Goal: Information Seeking & Learning: Learn about a topic

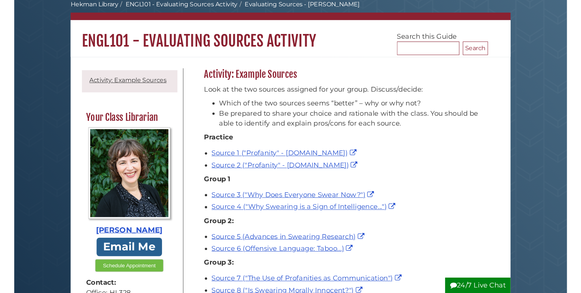
scroll to position [44, 0]
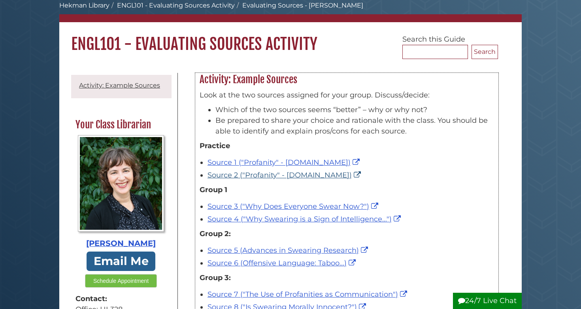
click at [321, 174] on link "Source 2 ("Profanity" - [DOMAIN_NAME])" at bounding box center [285, 174] width 155 height 9
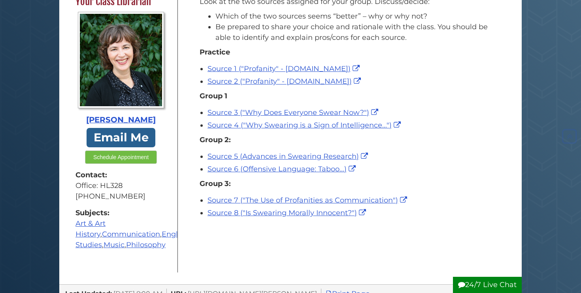
scroll to position [138, 0]
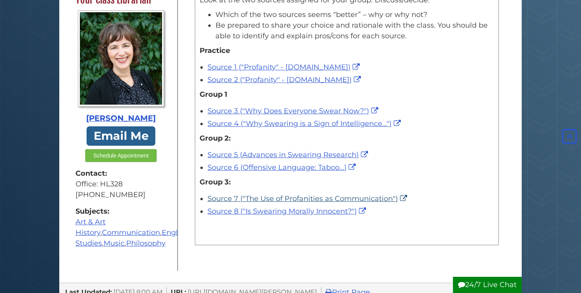
click at [263, 198] on link "Source 7 ("The Use of Profanities as Communication")" at bounding box center [309, 199] width 202 height 9
click at [235, 210] on link "Source 8 ("Is Swearing Morally Innocent?")" at bounding box center [288, 211] width 161 height 9
click at [218, 111] on link "Source 3 ("Why Does Everyone Swear Now?")" at bounding box center [294, 111] width 173 height 9
click at [237, 123] on link "Source 4 ("Why Swearing is a Sign of Intelligence...")" at bounding box center [305, 123] width 195 height 9
click at [233, 155] on link "Source 5 (Advances in Swearing Research)" at bounding box center [289, 155] width 163 height 9
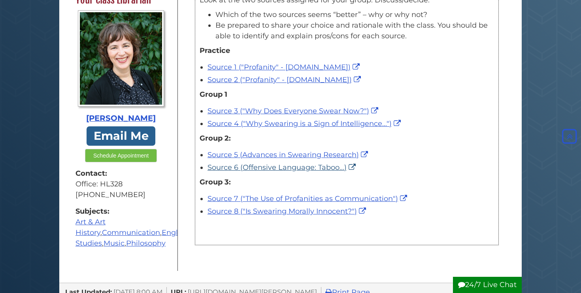
click at [216, 168] on link "Source 6 (Offensive Language: Taboo...)" at bounding box center [283, 167] width 150 height 9
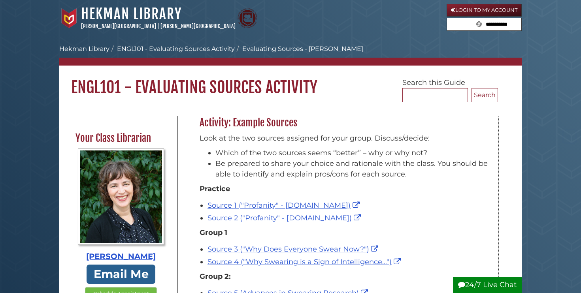
scroll to position [0, 0]
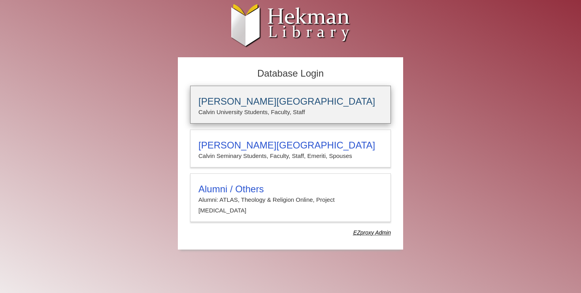
click at [293, 108] on p "Calvin University Students, Faculty, Staff" at bounding box center [291, 112] width 184 height 10
